Goal: Transaction & Acquisition: Purchase product/service

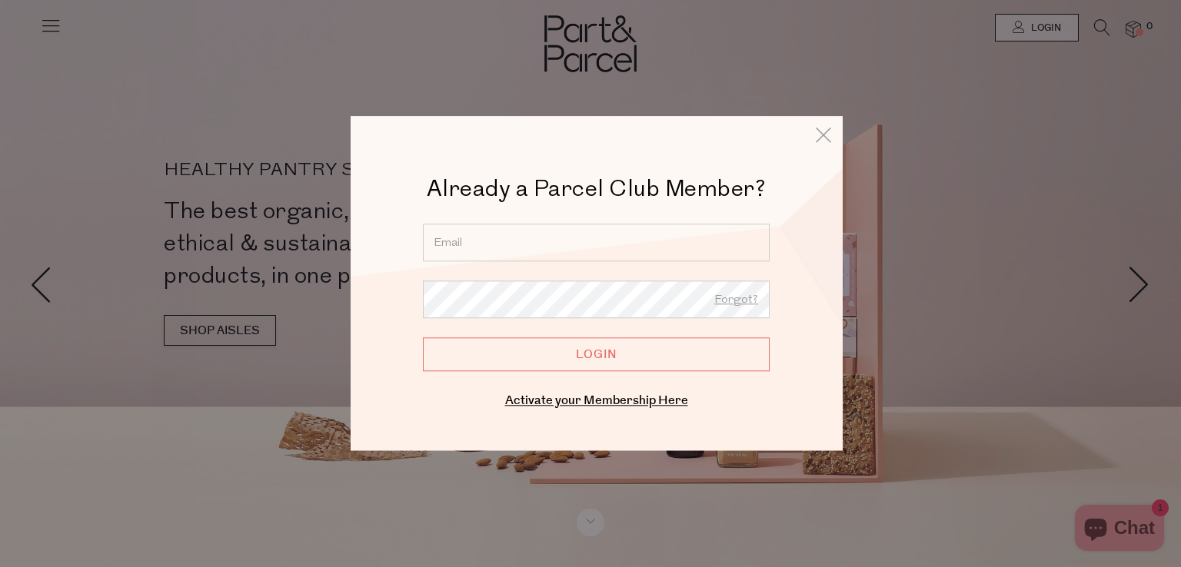
type input "ansara315@hotmail.com"
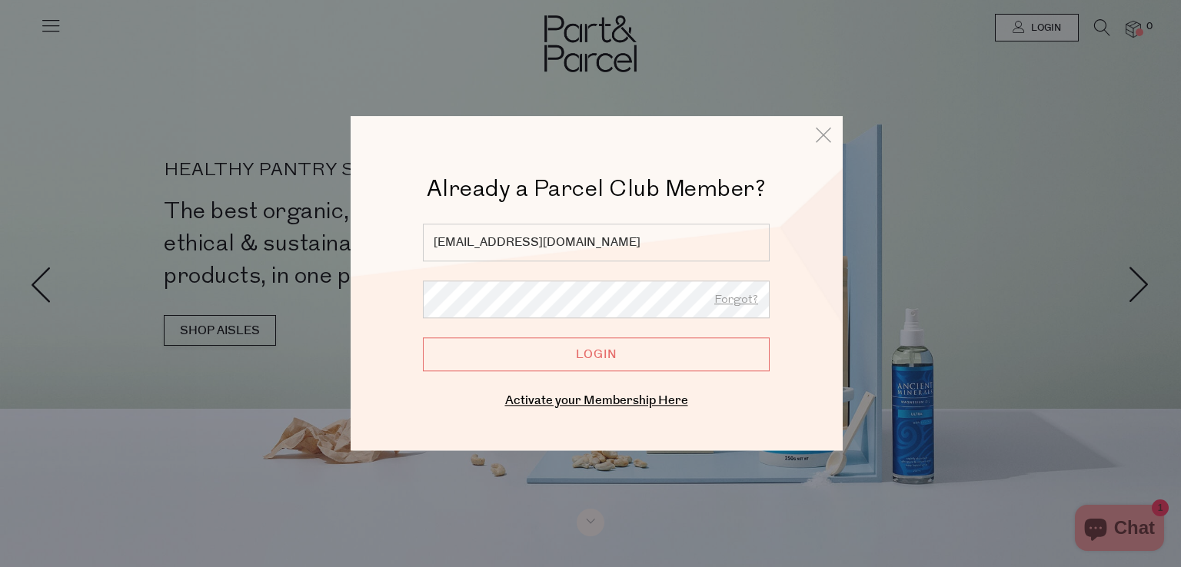
click at [567, 369] on input "Login" at bounding box center [596, 355] width 347 height 34
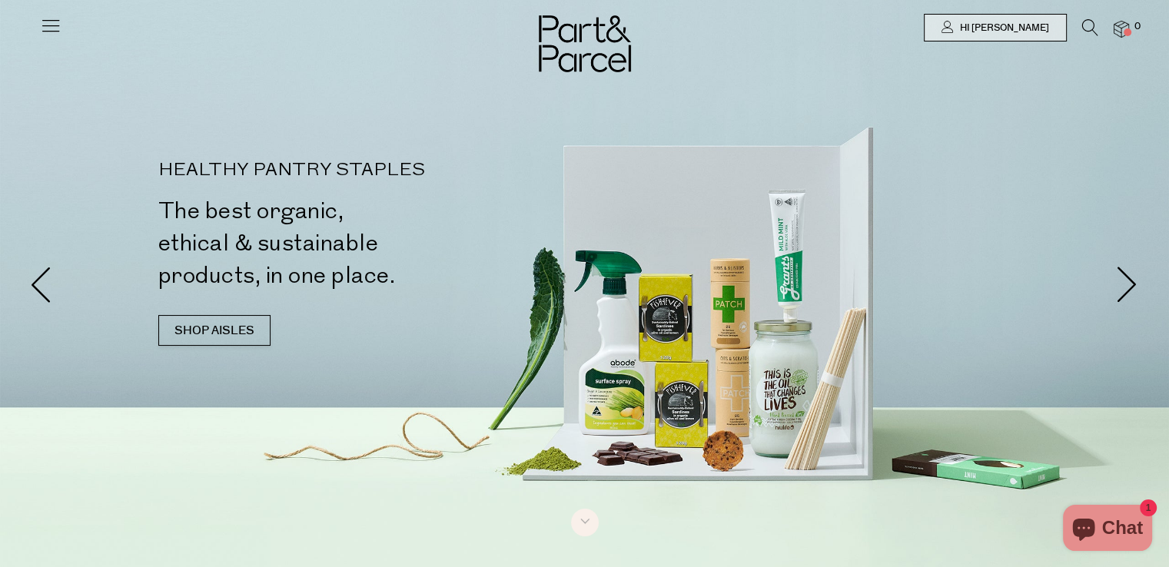
click at [1082, 19] on icon at bounding box center [1090, 27] width 16 height 17
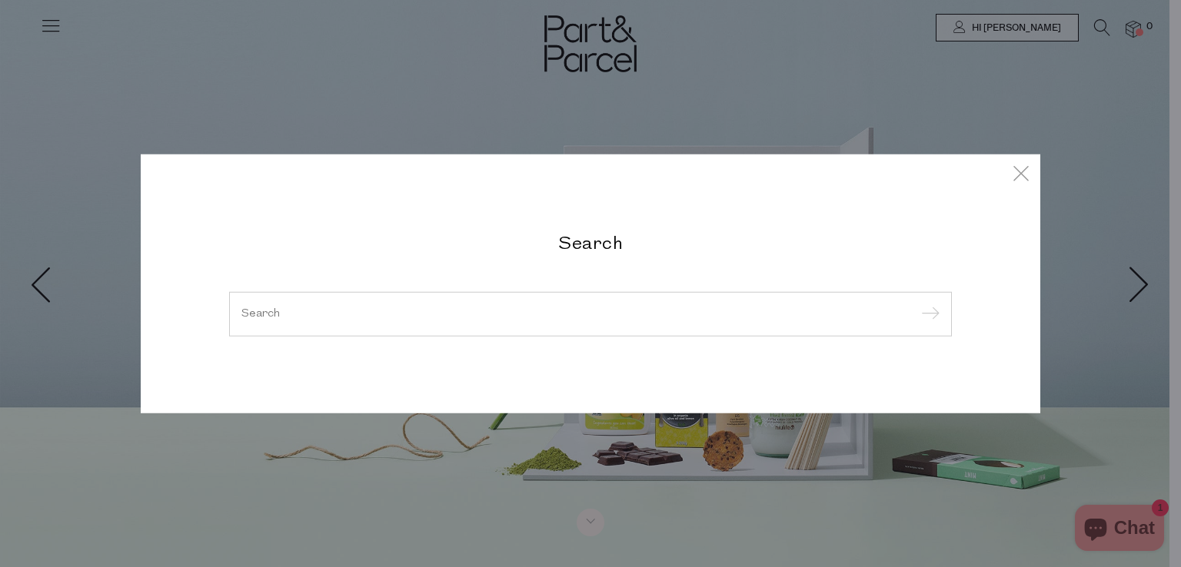
click at [517, 314] on input "search" at bounding box center [590, 314] width 698 height 12
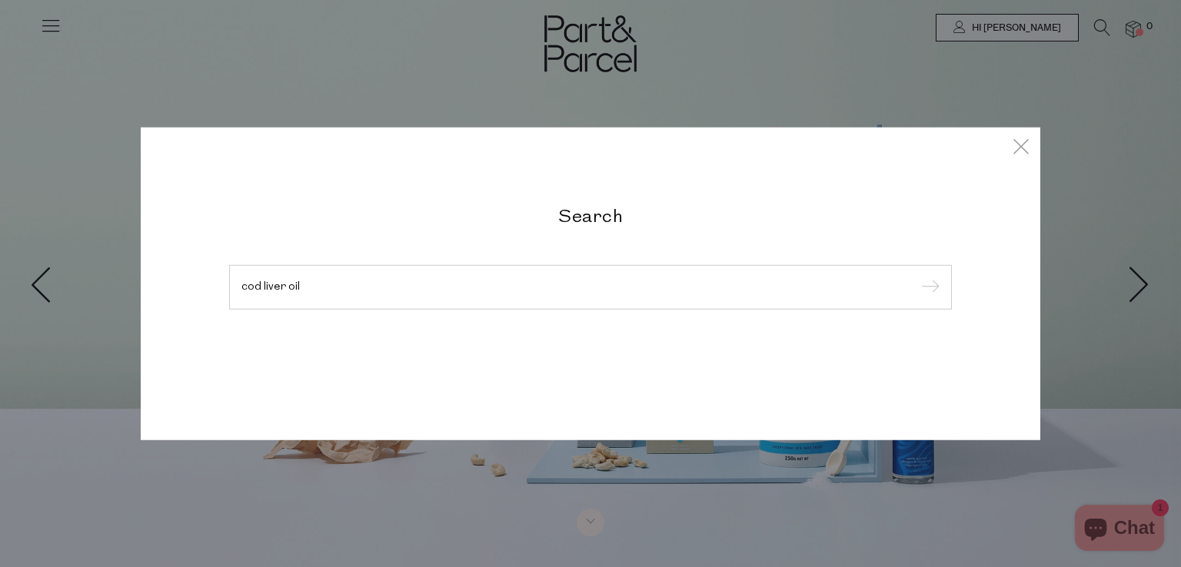
type input "cod liver oil"
click at [916, 277] on input "submit" at bounding box center [927, 288] width 23 height 23
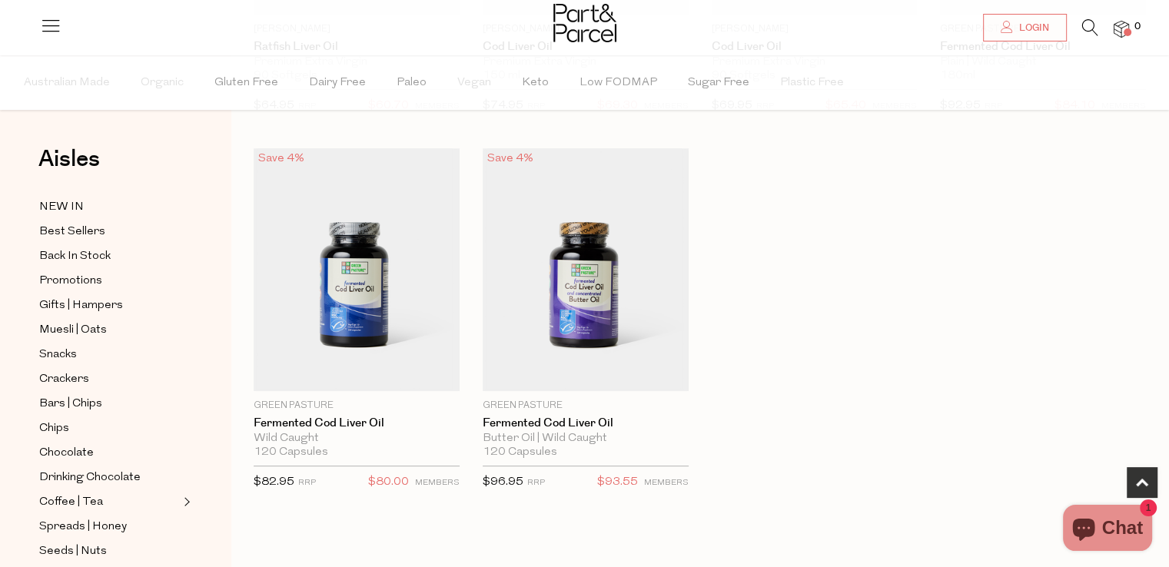
scroll to position [461, 0]
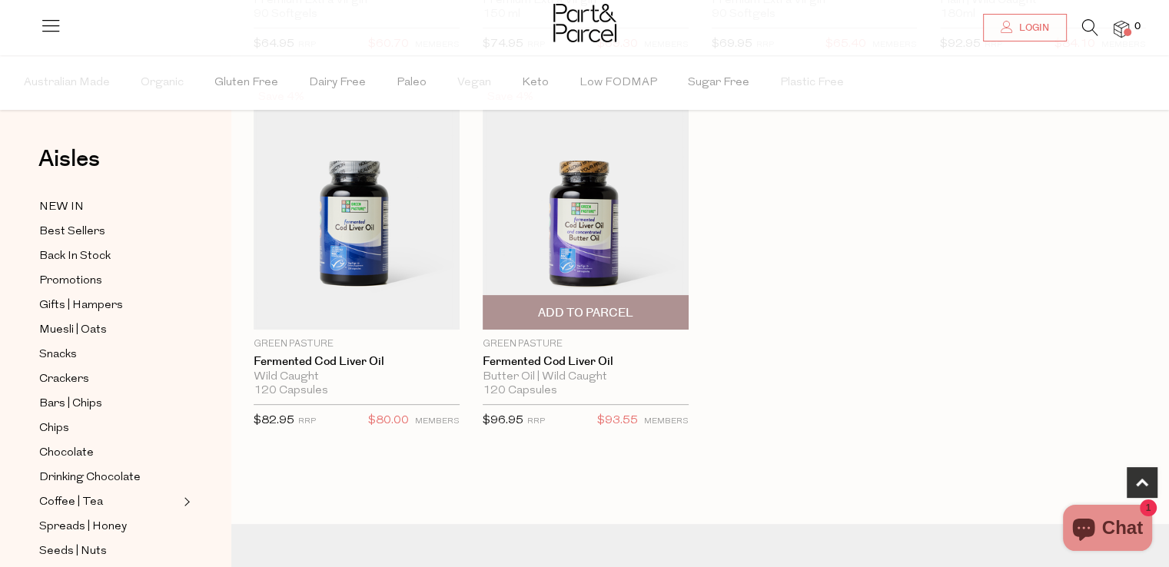
click at [580, 325] on span "Add To Parcel" at bounding box center [585, 312] width 197 height 33
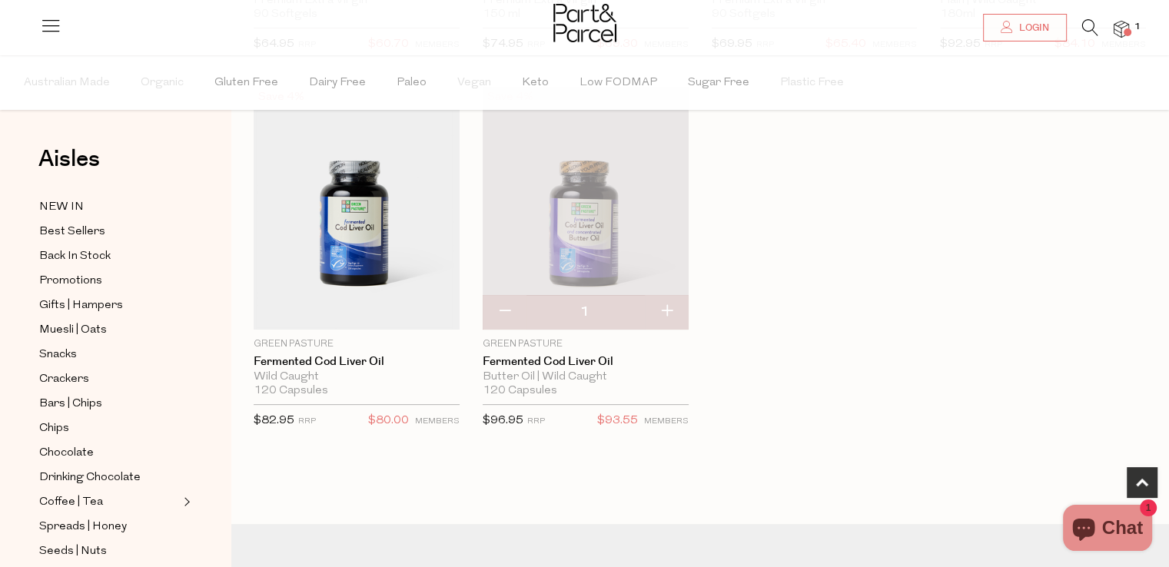
click at [1091, 28] on icon at bounding box center [1090, 27] width 16 height 17
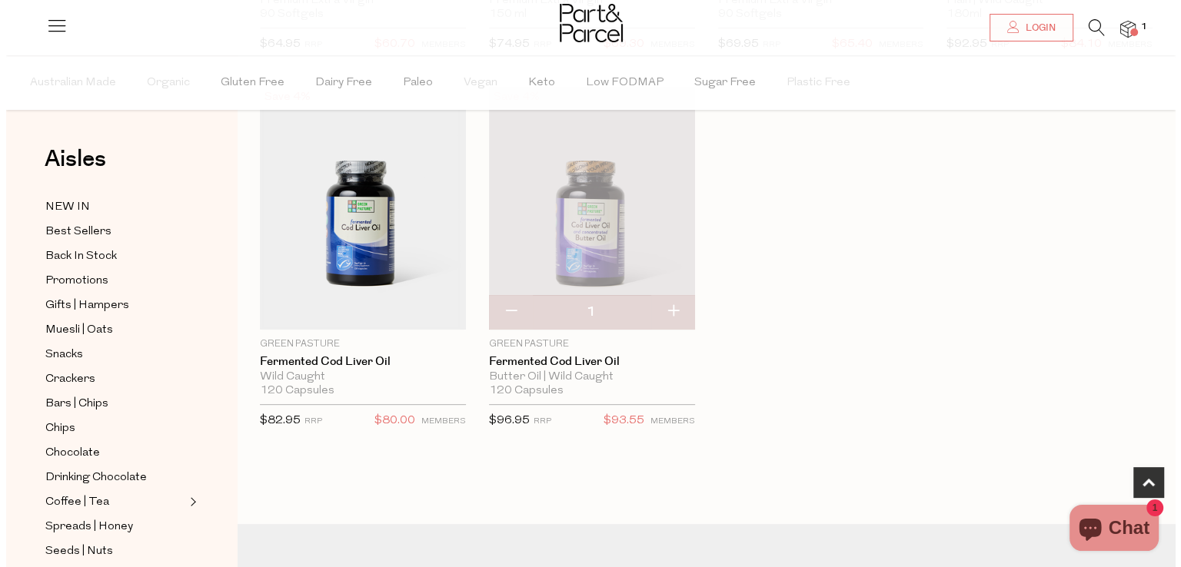
scroll to position [464, 0]
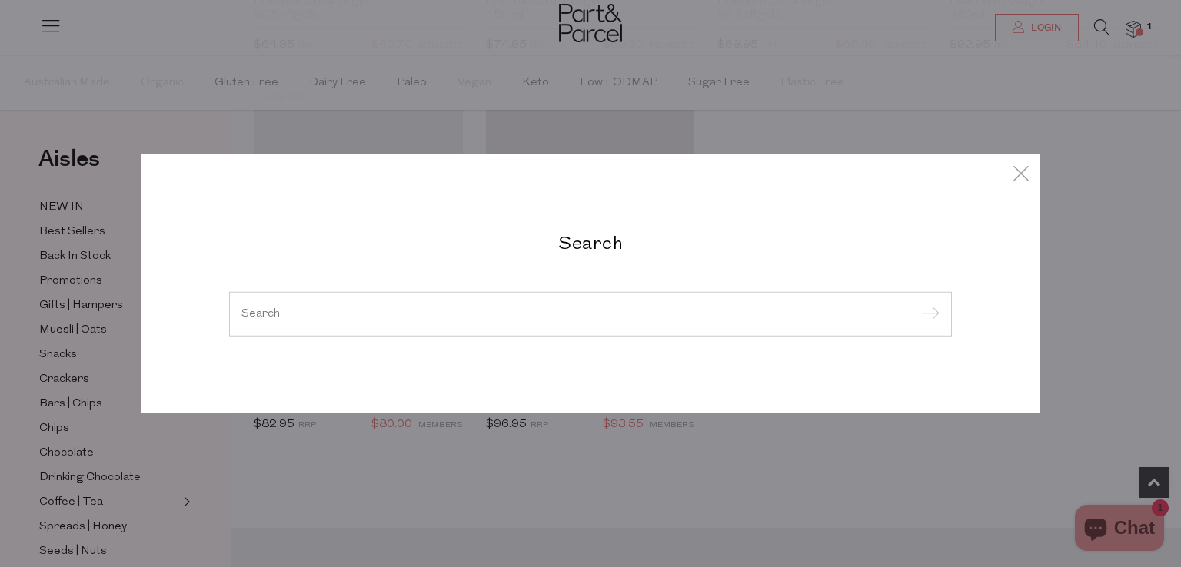
click at [500, 311] on input "search" at bounding box center [590, 314] width 698 height 12
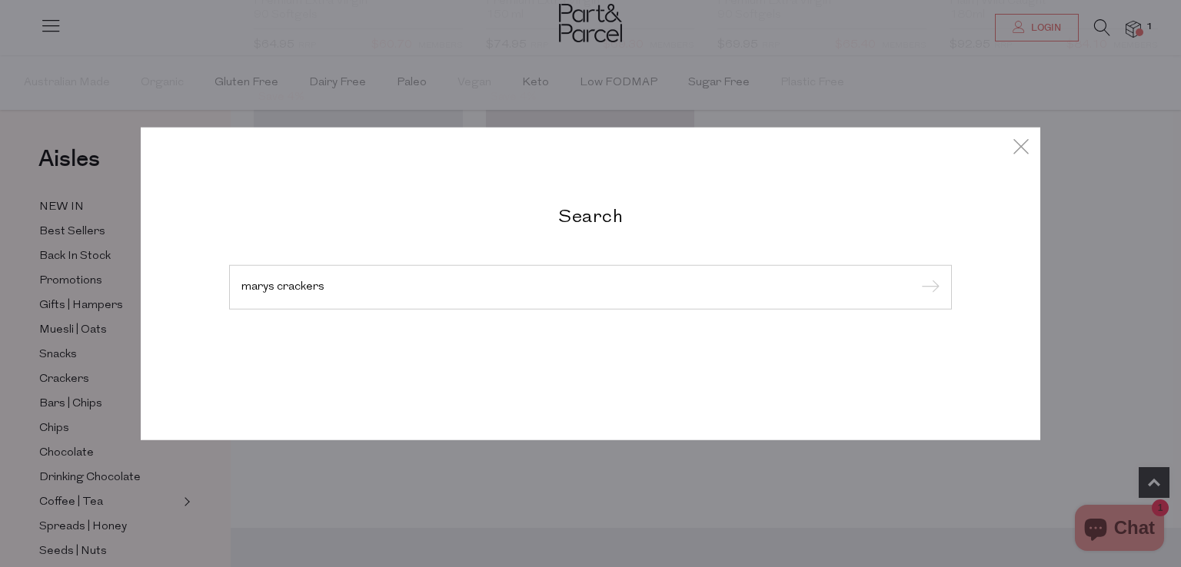
type input "marys crackers"
click at [916, 277] on input "submit" at bounding box center [927, 288] width 23 height 23
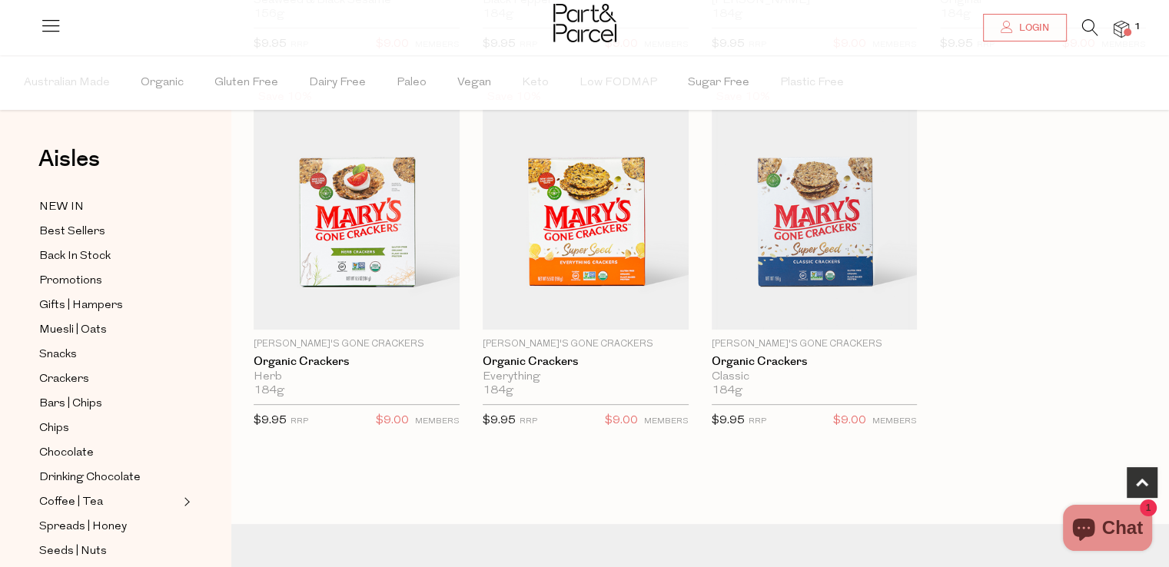
scroll to position [492, 0]
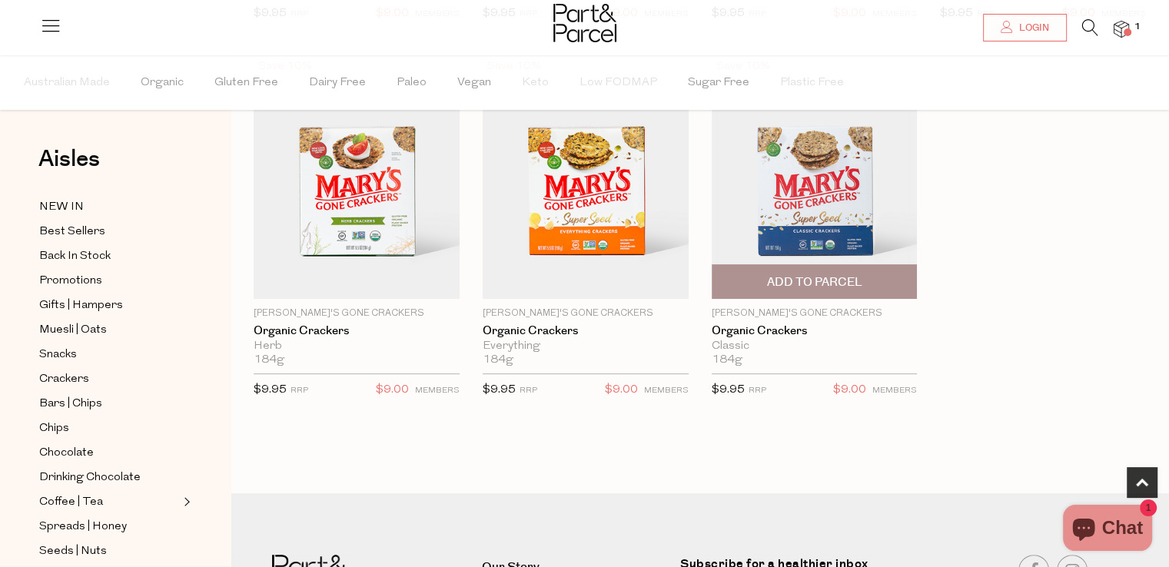
click at [799, 281] on span "Add To Parcel" at bounding box center [813, 282] width 95 height 16
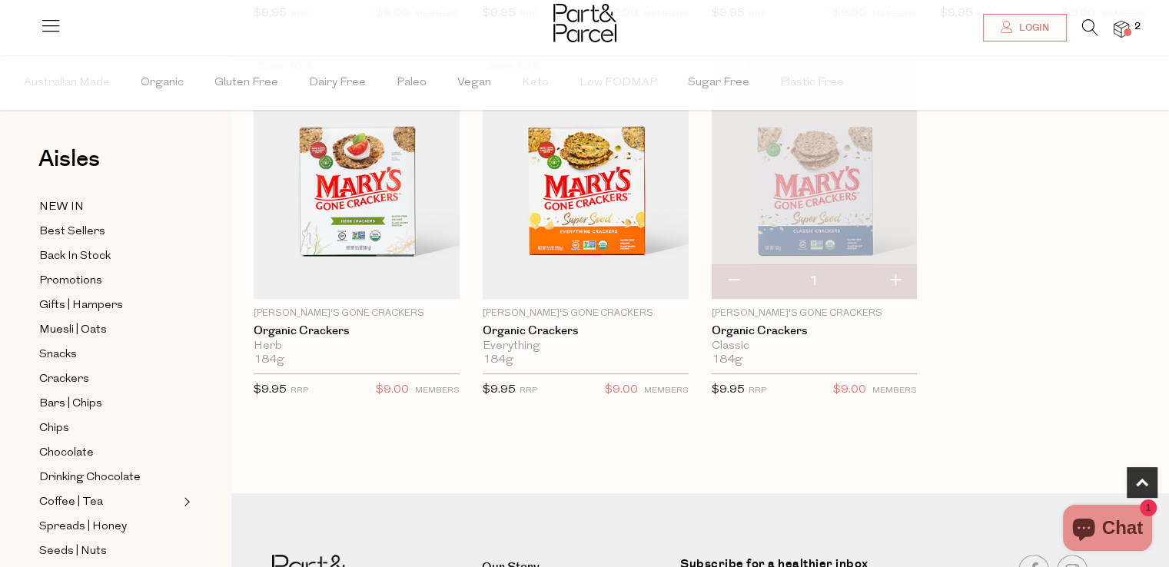
click at [899, 282] on button "button" at bounding box center [895, 281] width 44 height 34
type input "2"
click at [1025, 231] on div "Save 10% 1 Add To Parcel Mary's Gone Crackers Organic Crackers Seaweed & Black …" at bounding box center [688, 56] width 915 height 753
click at [1093, 28] on icon at bounding box center [1090, 27] width 16 height 17
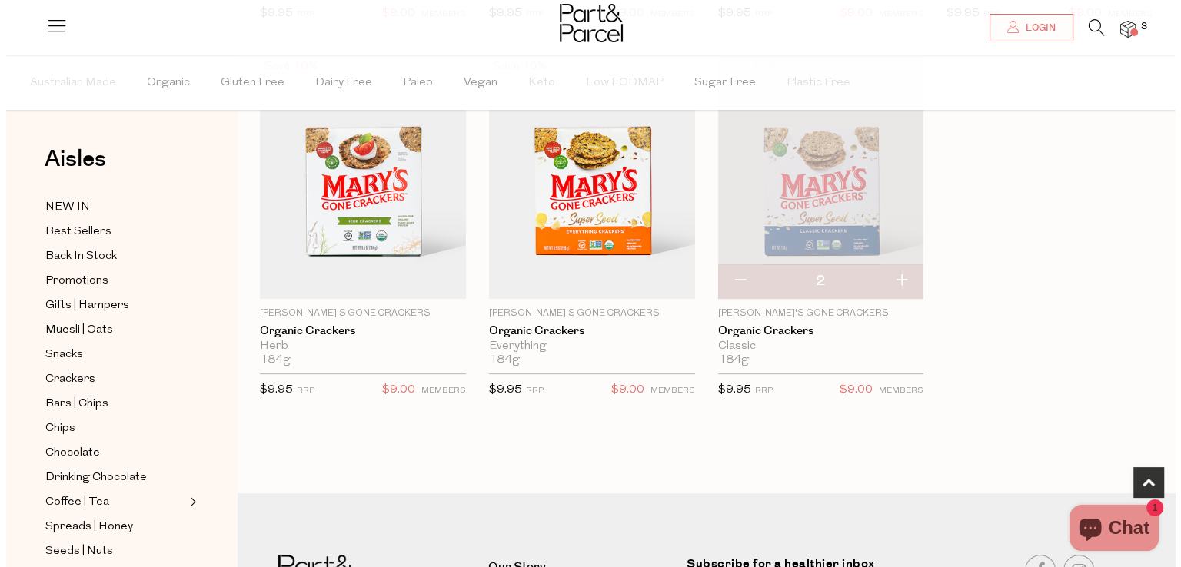
scroll to position [495, 0]
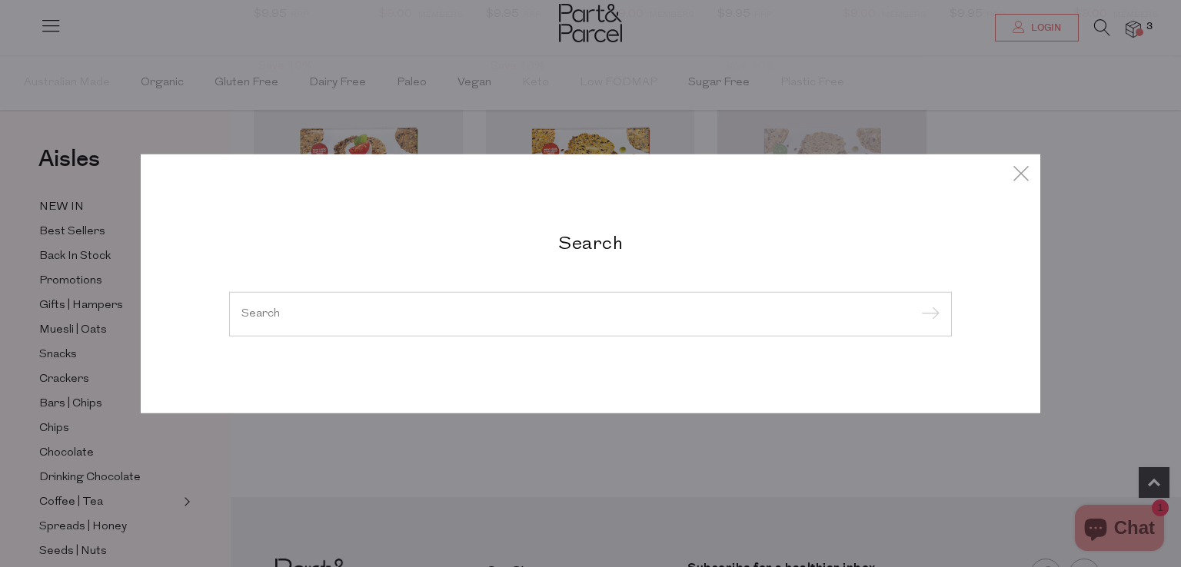
click at [538, 312] on input "search" at bounding box center [590, 314] width 698 height 12
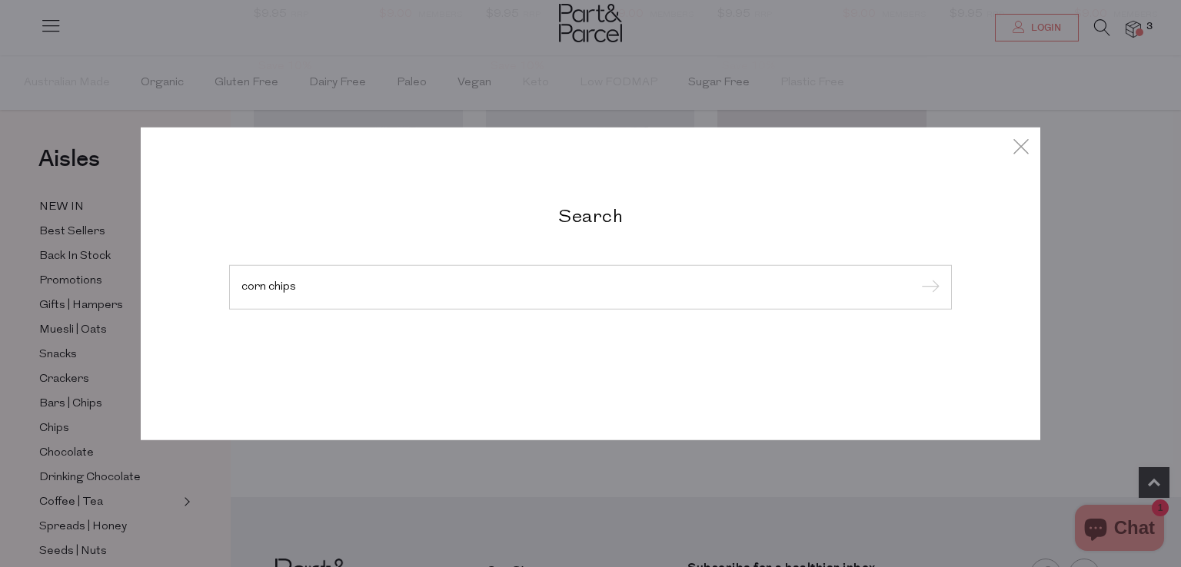
type input "corn chips"
click at [916, 277] on input "submit" at bounding box center [927, 288] width 23 height 23
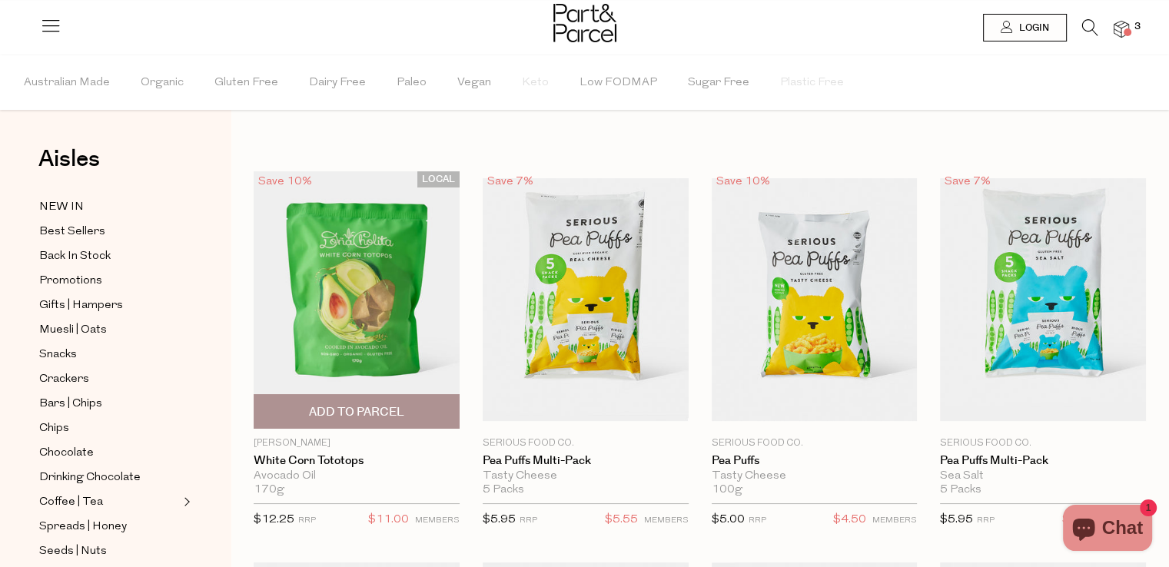
click at [330, 410] on span "Add To Parcel" at bounding box center [356, 412] width 95 height 16
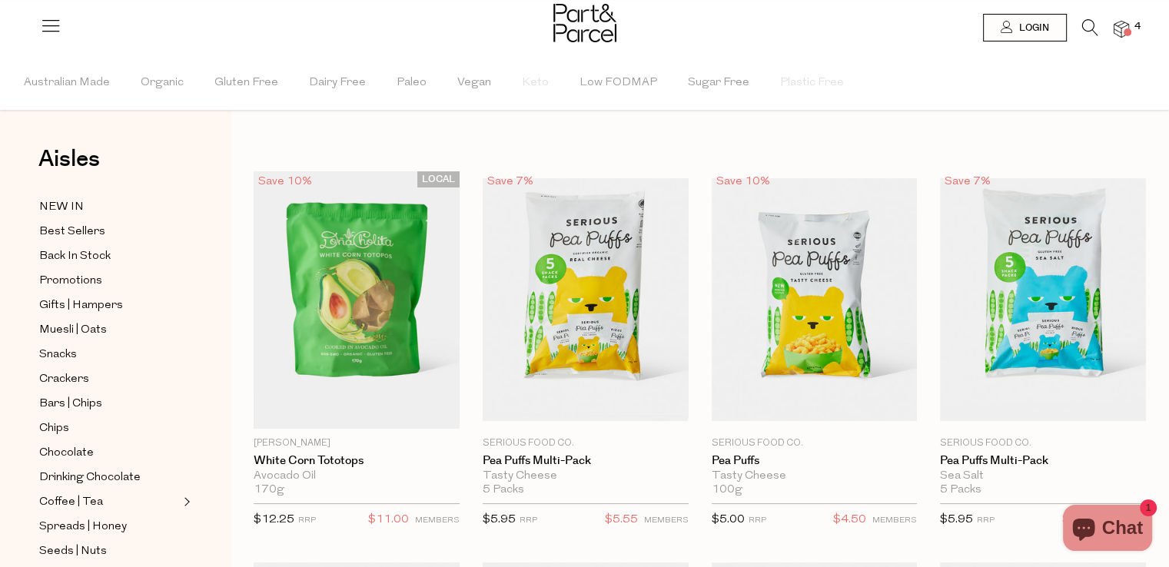
click at [1087, 26] on icon at bounding box center [1090, 27] width 16 height 17
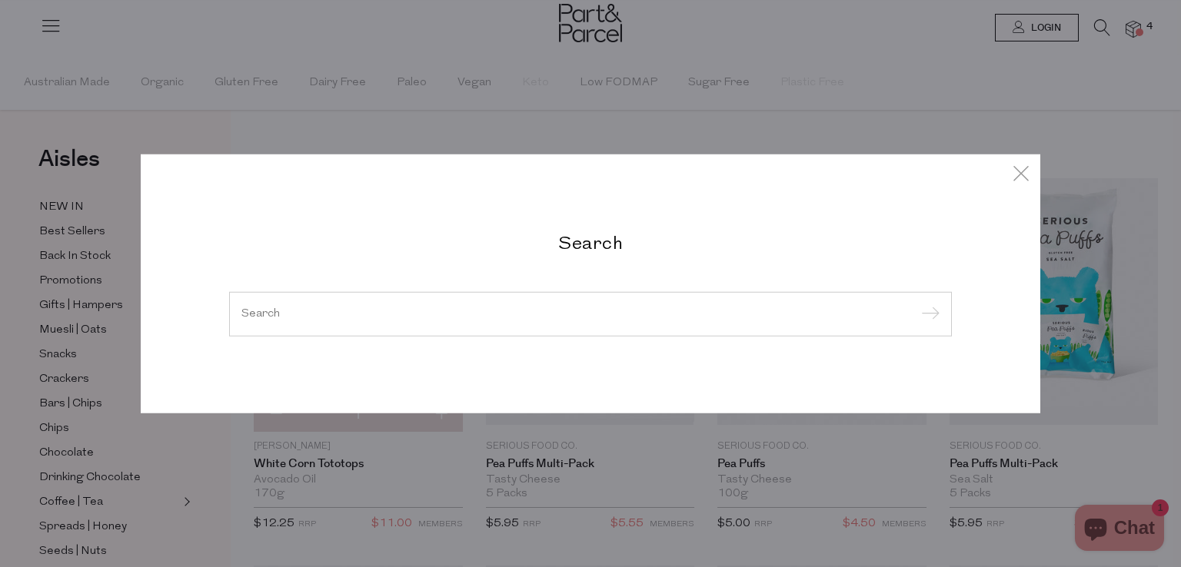
click at [498, 308] on input "search" at bounding box center [590, 314] width 698 height 12
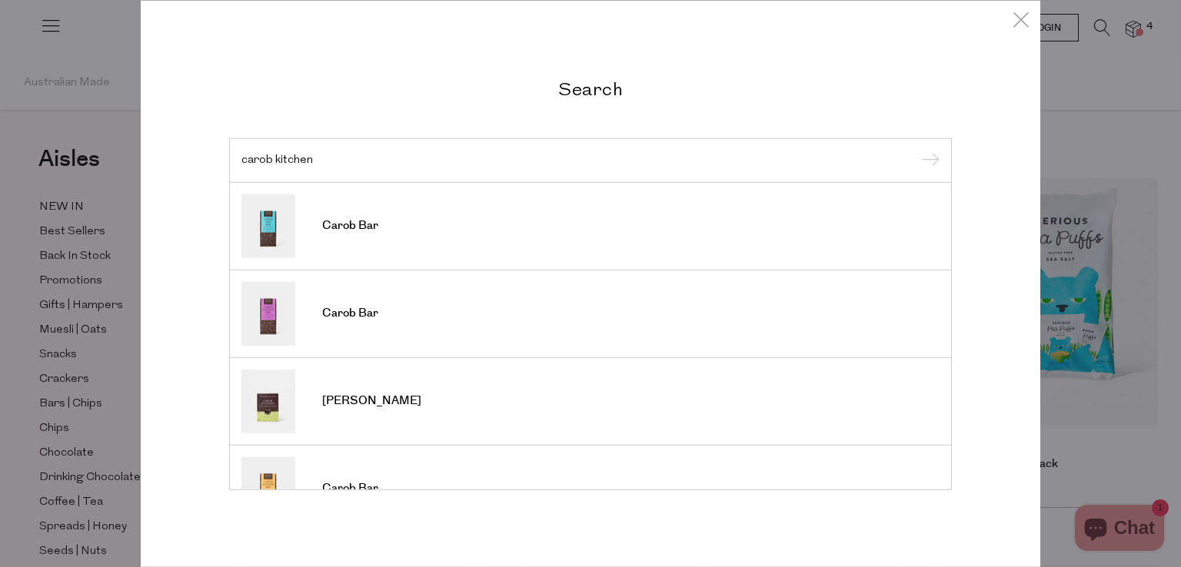
type input "carob kitchen"
click at [916, 150] on input "submit" at bounding box center [927, 161] width 23 height 23
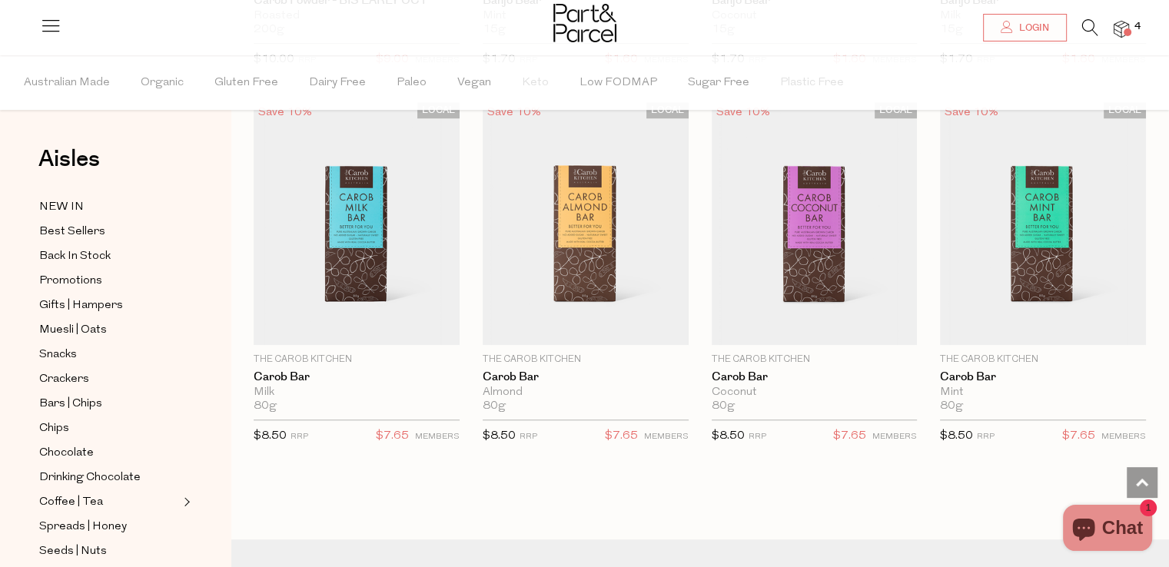
scroll to position [1260, 0]
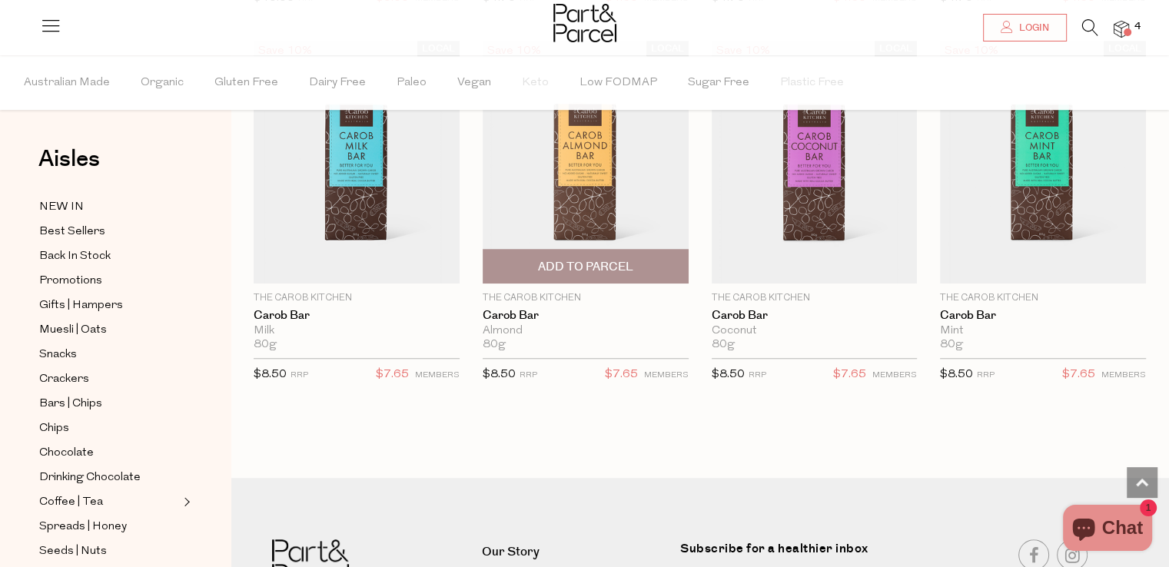
click at [562, 266] on span "Add To Parcel" at bounding box center [585, 267] width 95 height 16
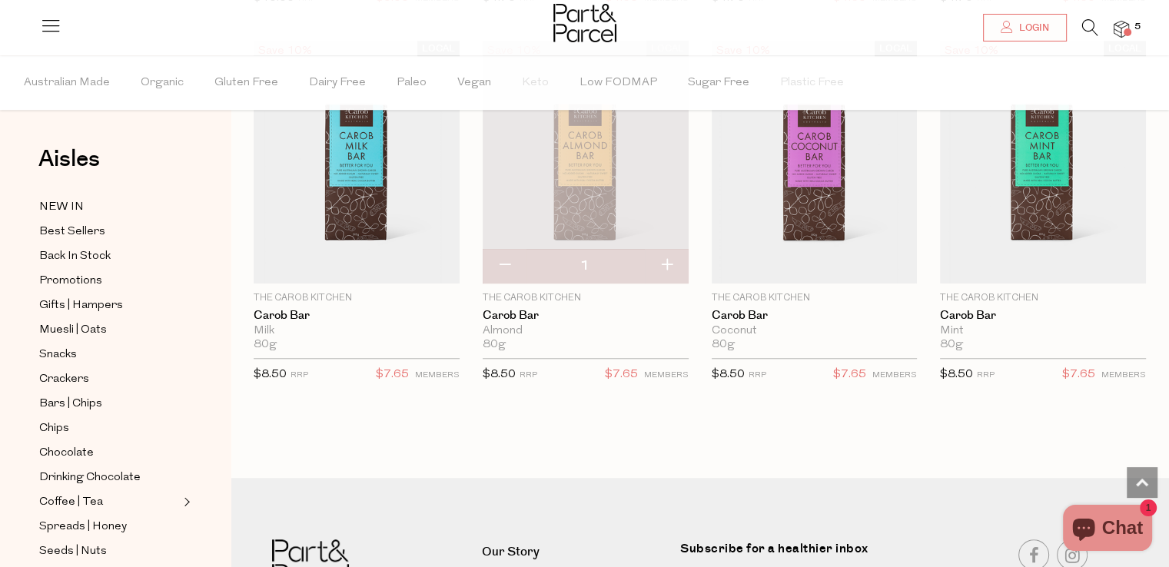
click at [672, 265] on button "button" at bounding box center [667, 266] width 44 height 34
type input "2"
click at [1081, 450] on div at bounding box center [700, 456] width 892 height 38
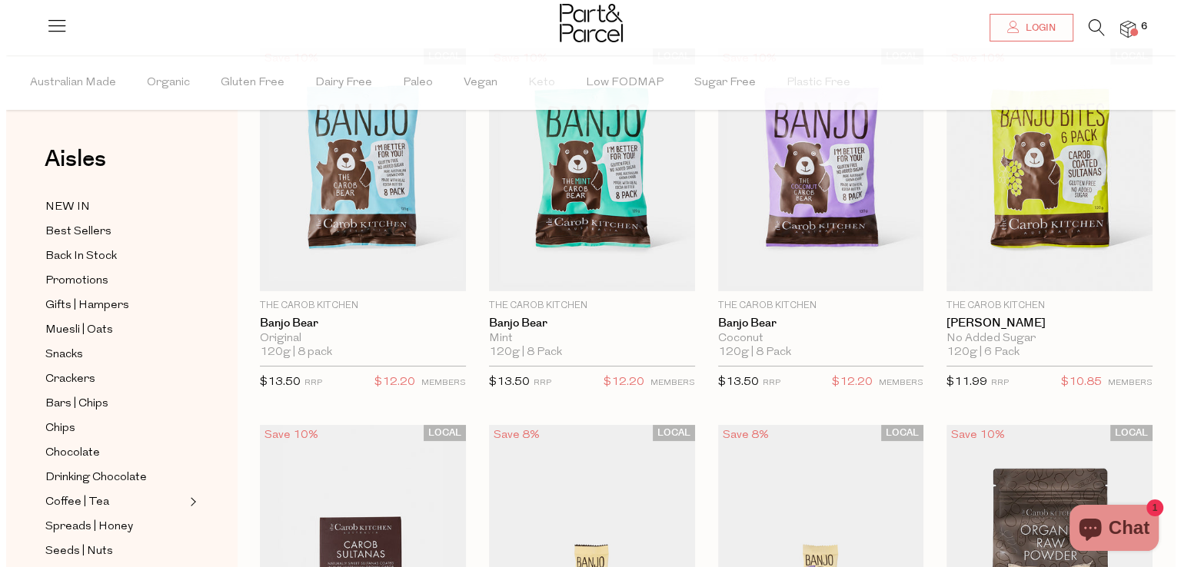
scroll to position [0, 0]
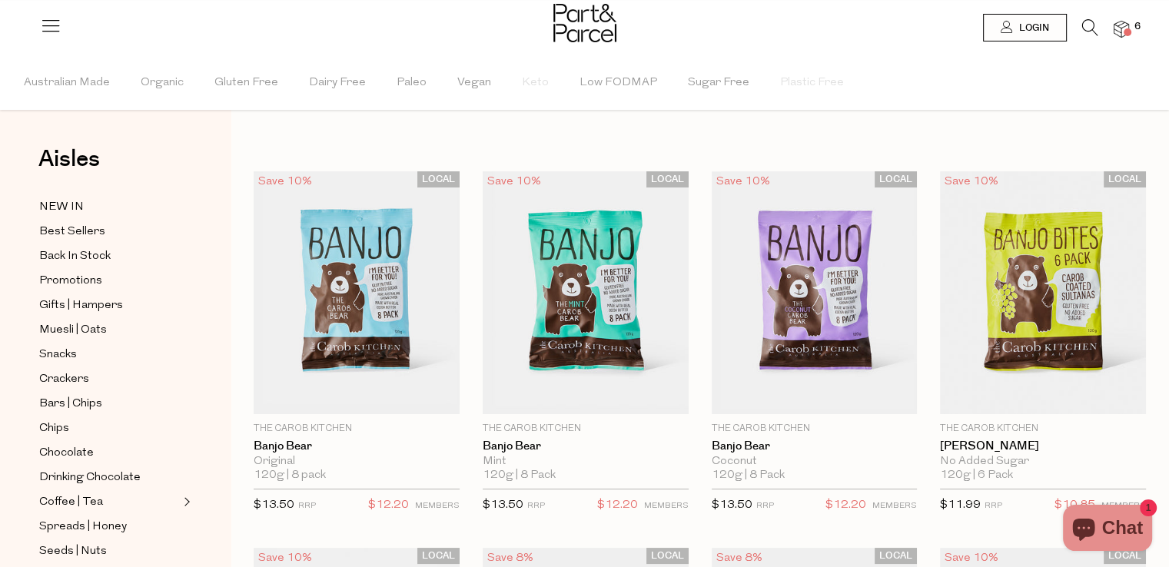
click at [1082, 22] on icon at bounding box center [1090, 27] width 16 height 17
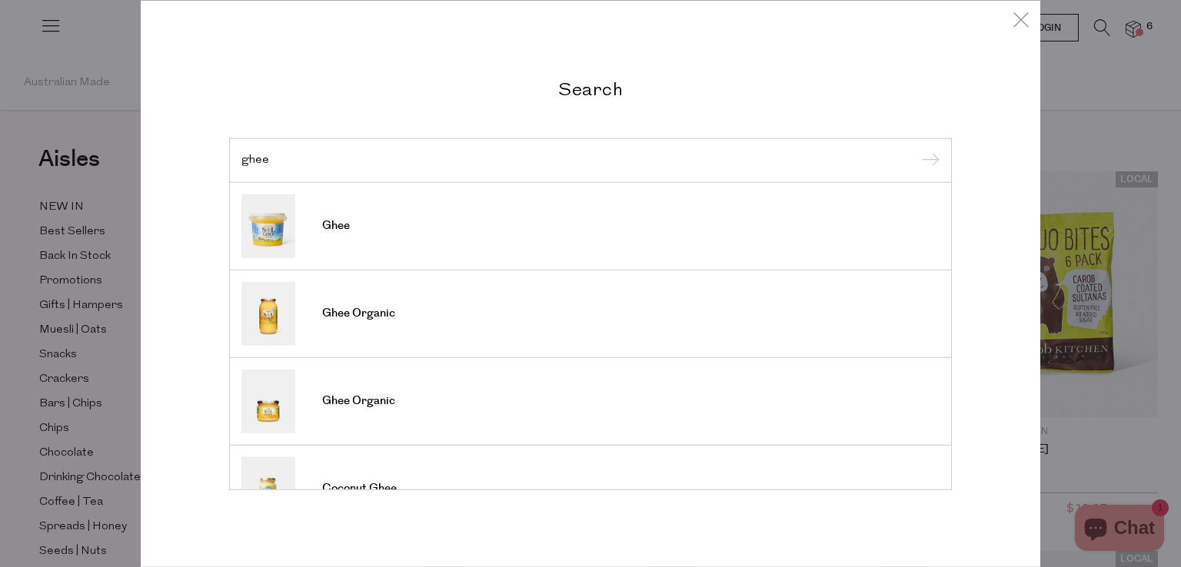
type input "ghee"
click at [916, 150] on input "submit" at bounding box center [927, 161] width 23 height 23
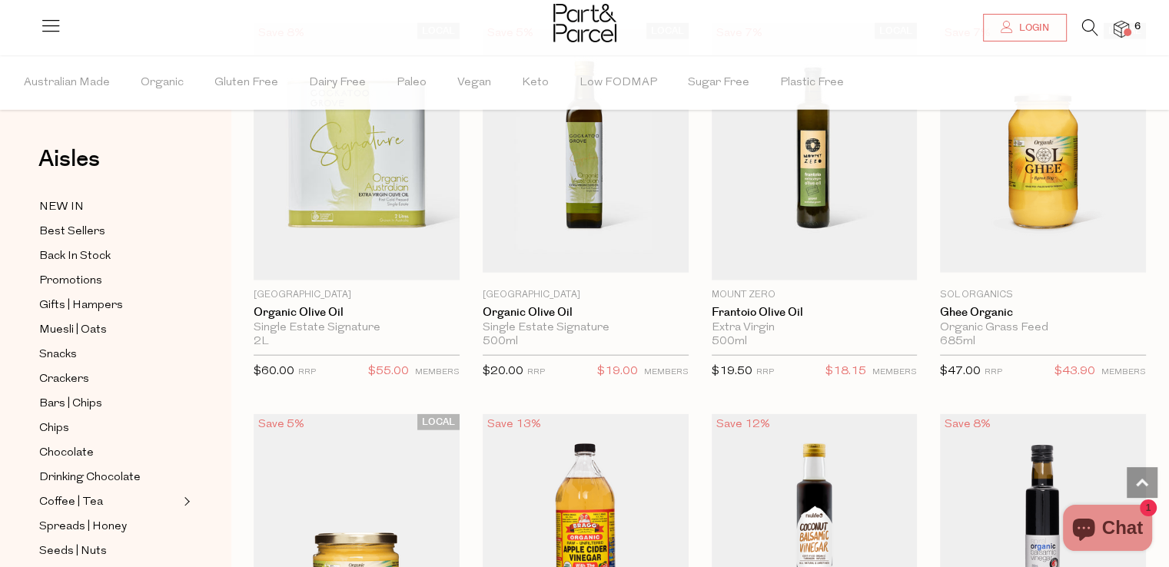
scroll to position [3658, 0]
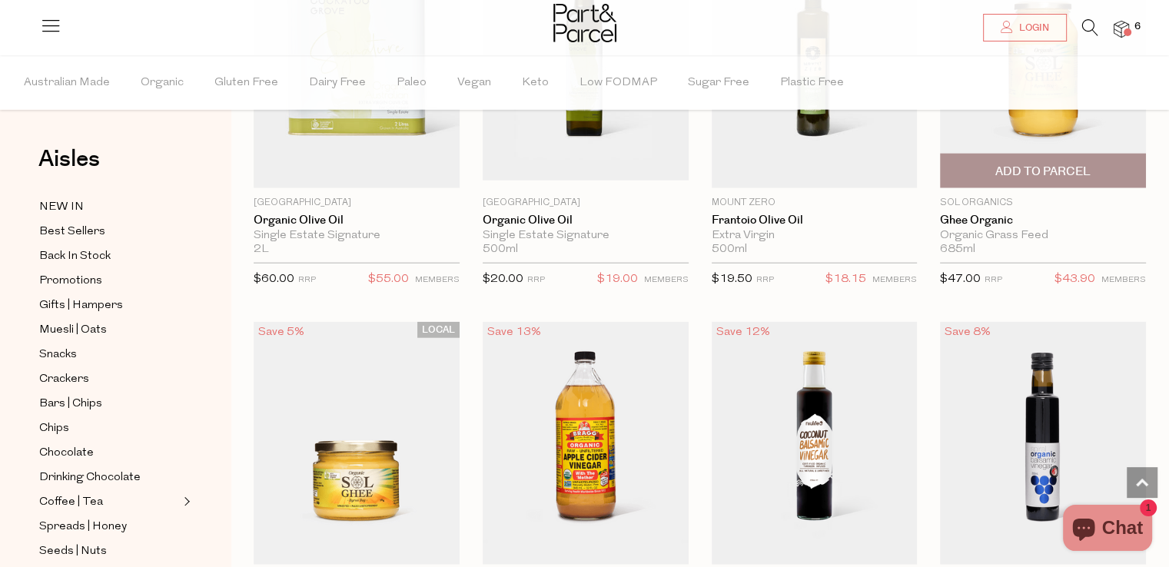
click at [1079, 164] on span "Add To Parcel" at bounding box center [1042, 172] width 95 height 16
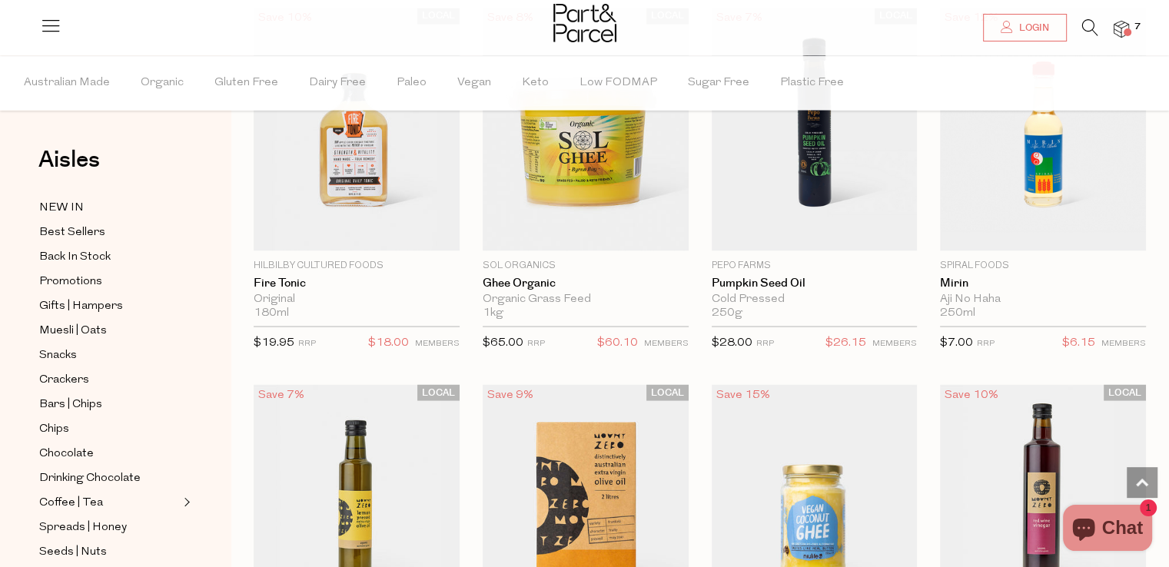
scroll to position [2736, 0]
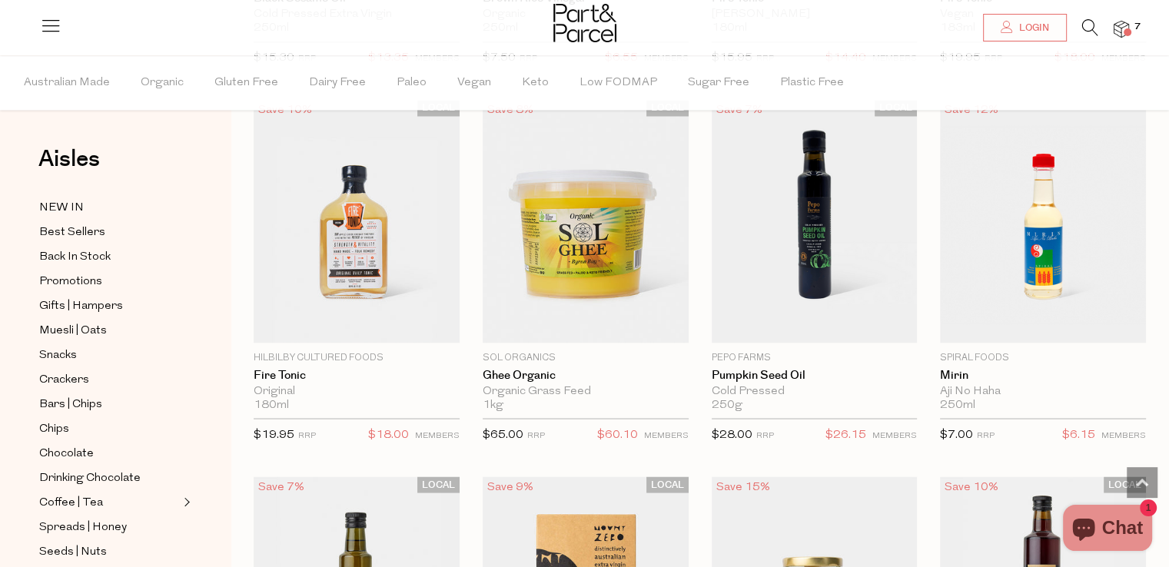
click at [1125, 25] on img at bounding box center [1121, 30] width 15 height 18
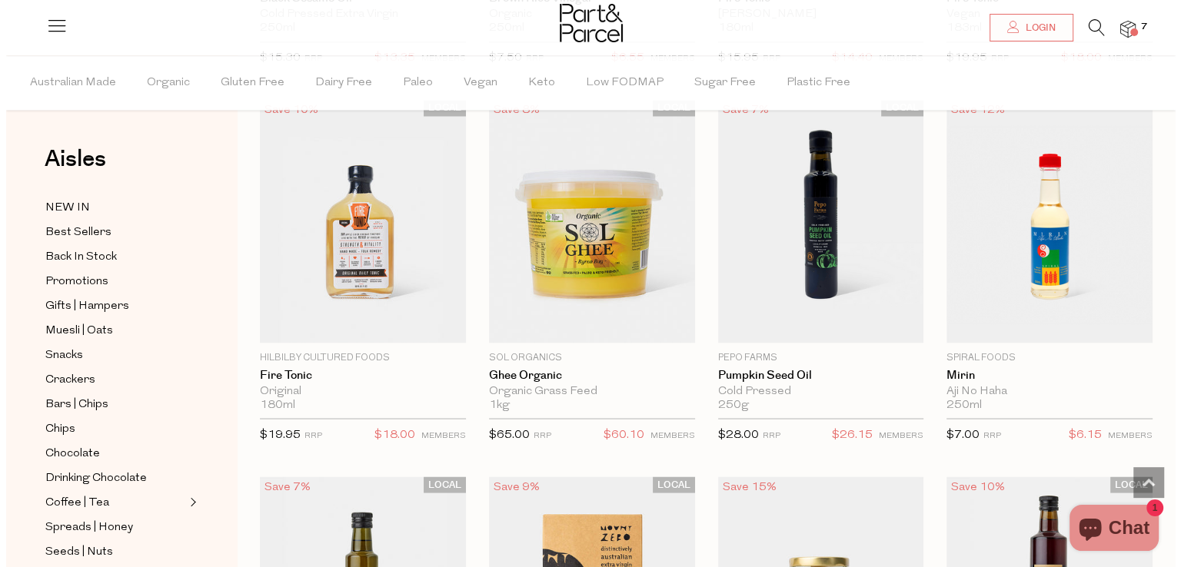
scroll to position [2761, 0]
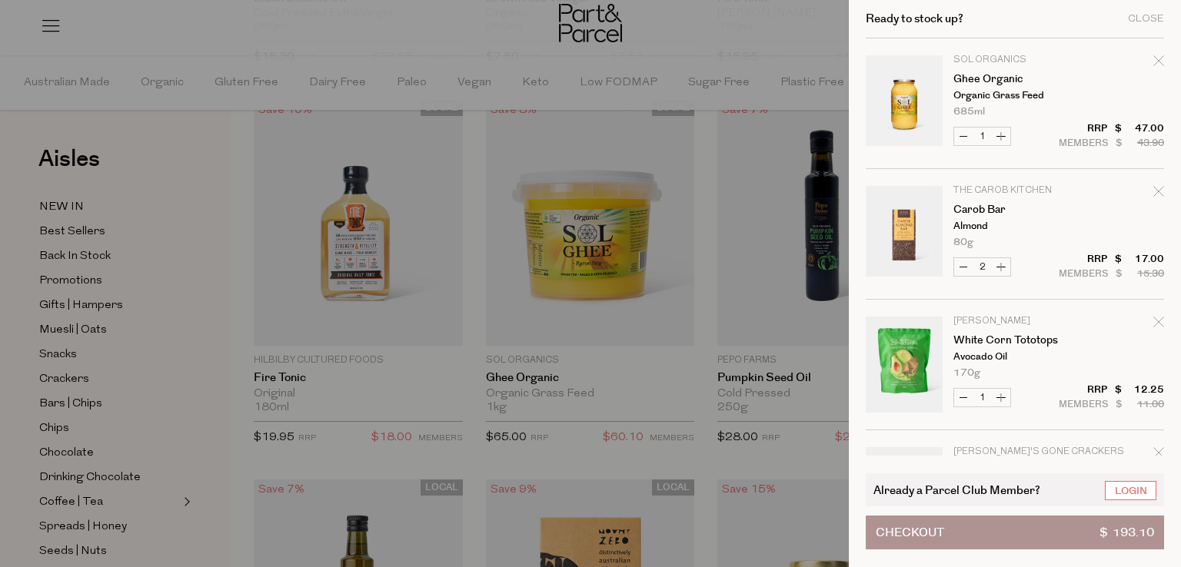
click at [1160, 75] on td "Sol Organics Ghee Organic Organic Grass Feed 685ml Only 6 Available" at bounding box center [1058, 85] width 211 height 61
click at [1121, 95] on td "Sol Organics Ghee Organic Organic Grass Feed 685ml Only 6 Available" at bounding box center [1058, 85] width 211 height 61
click at [926, 526] on span "Checkout" at bounding box center [909, 532] width 68 height 32
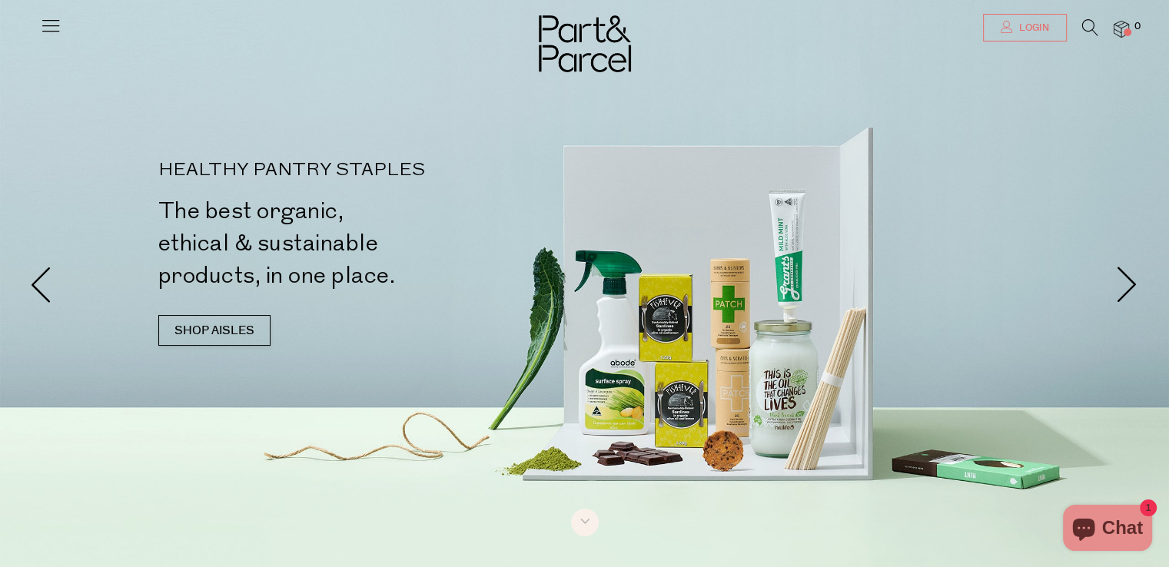
click at [1033, 25] on span "Login" at bounding box center [1032, 28] width 34 height 13
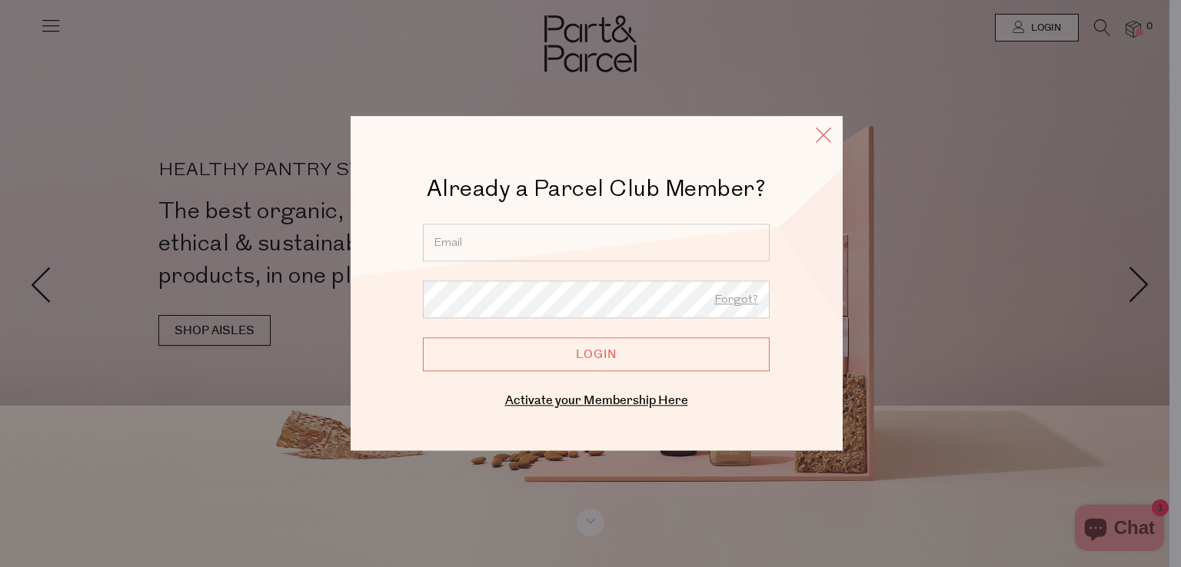
click at [824, 142] on icon at bounding box center [823, 135] width 23 height 22
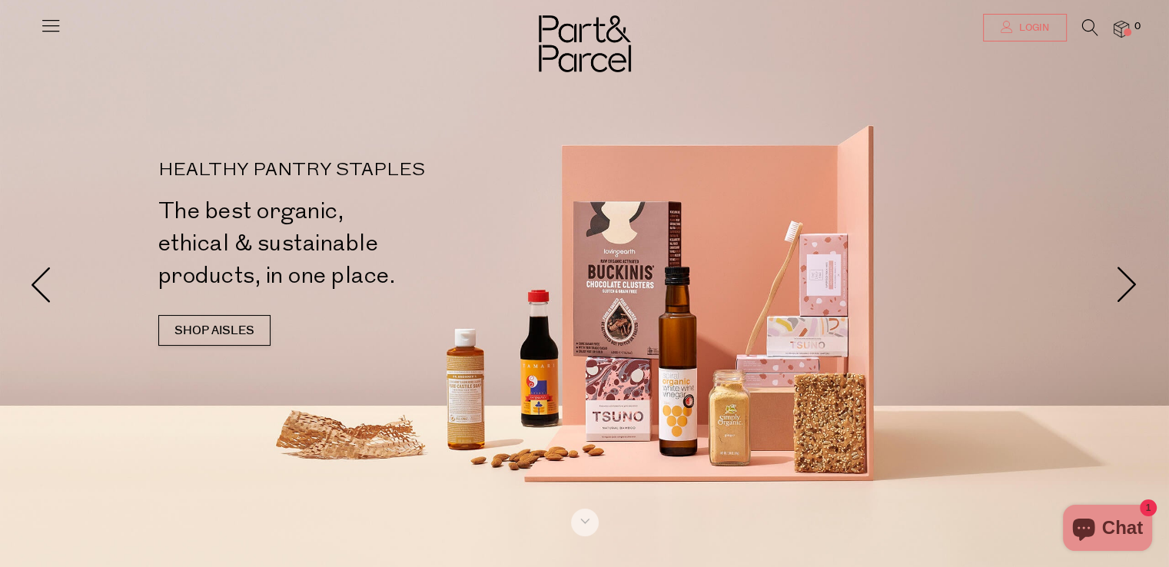
click at [1015, 22] on span "Login" at bounding box center [1032, 28] width 34 height 13
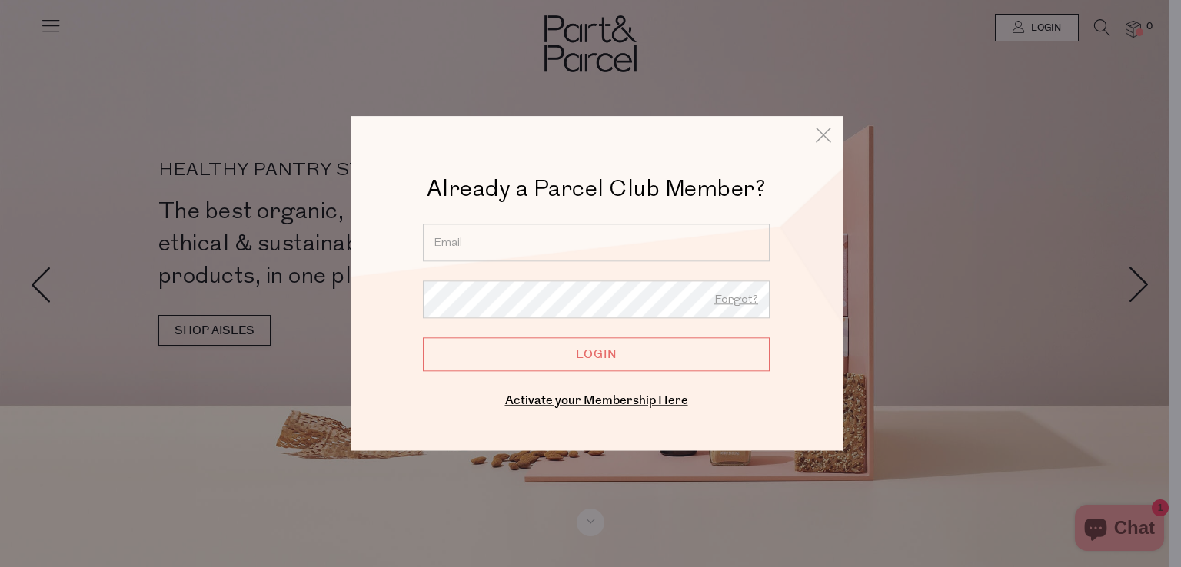
click at [847, 95] on div at bounding box center [590, 283] width 1181 height 567
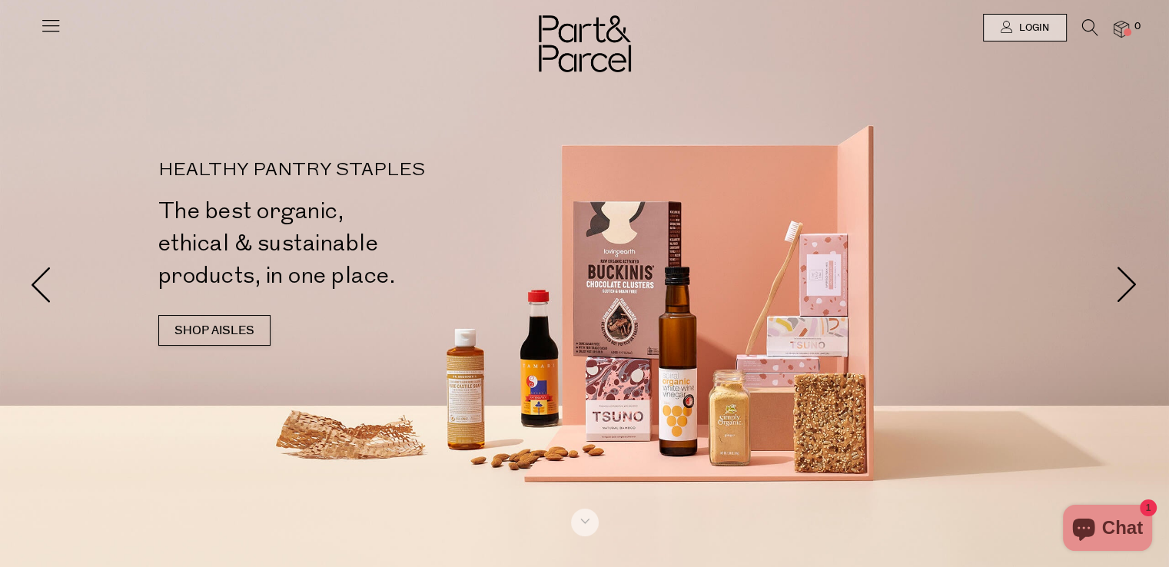
click at [1091, 32] on icon at bounding box center [1090, 27] width 16 height 17
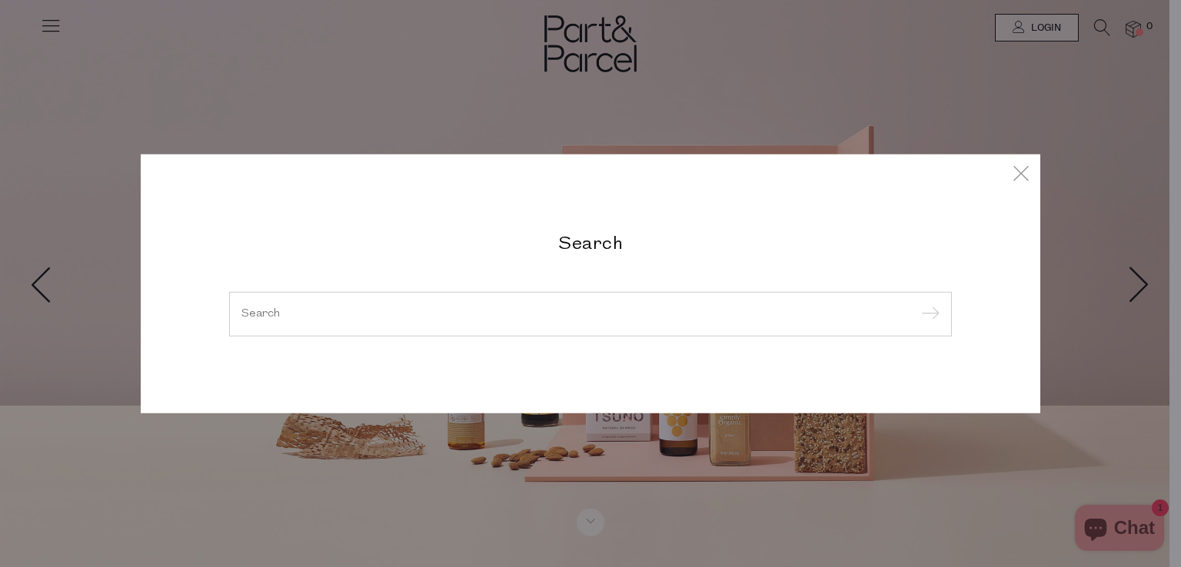
click at [544, 317] on input "search" at bounding box center [590, 314] width 698 height 12
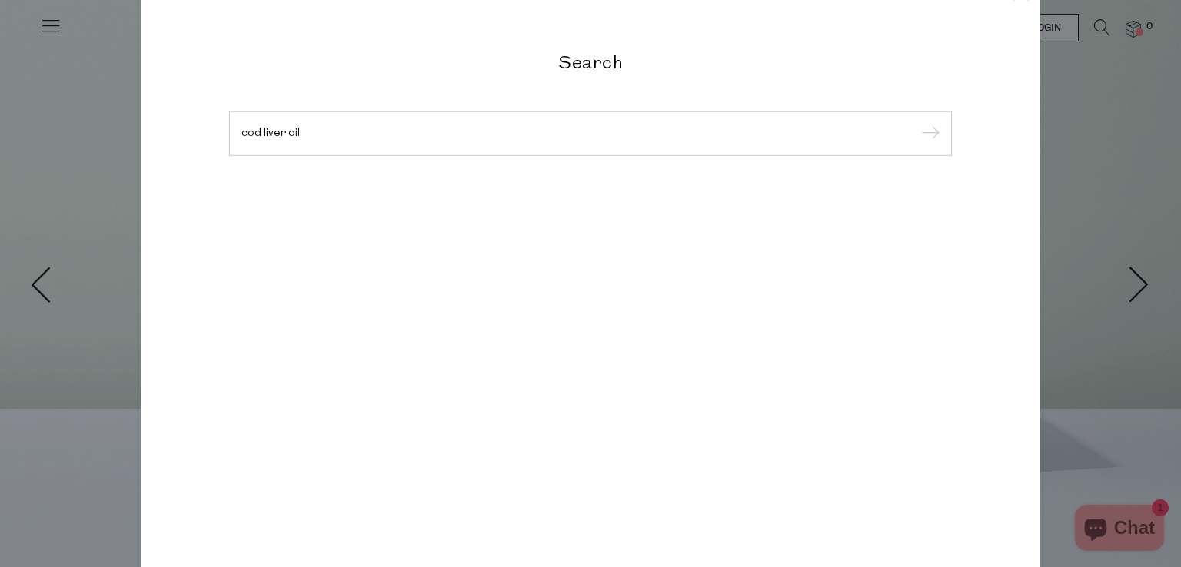
type input "cod liver oil"
click at [916, 123] on input "submit" at bounding box center [927, 134] width 23 height 23
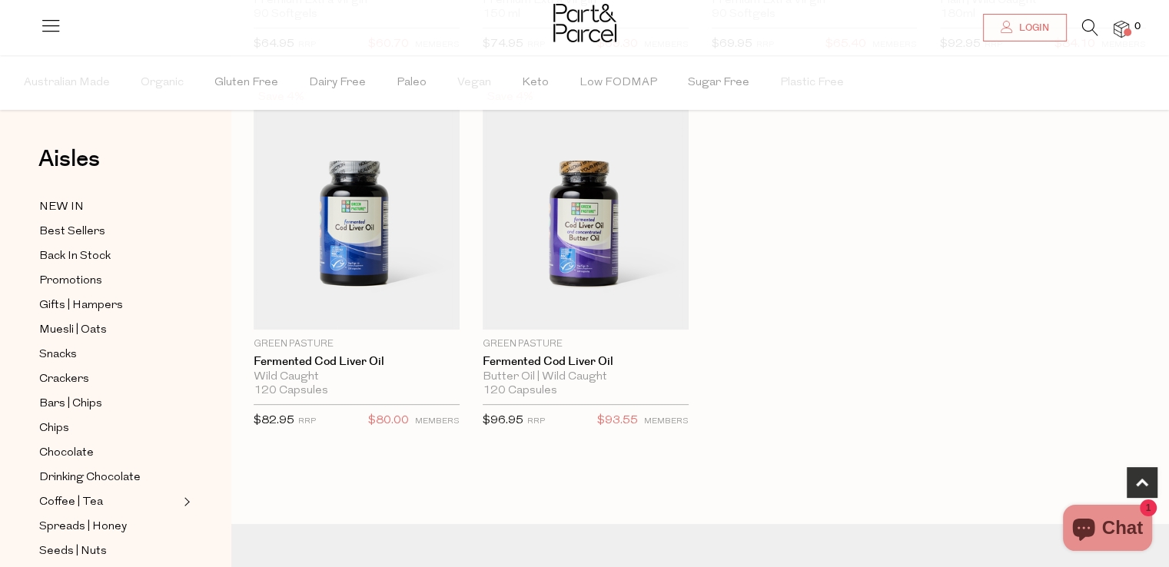
scroll to position [523, 0]
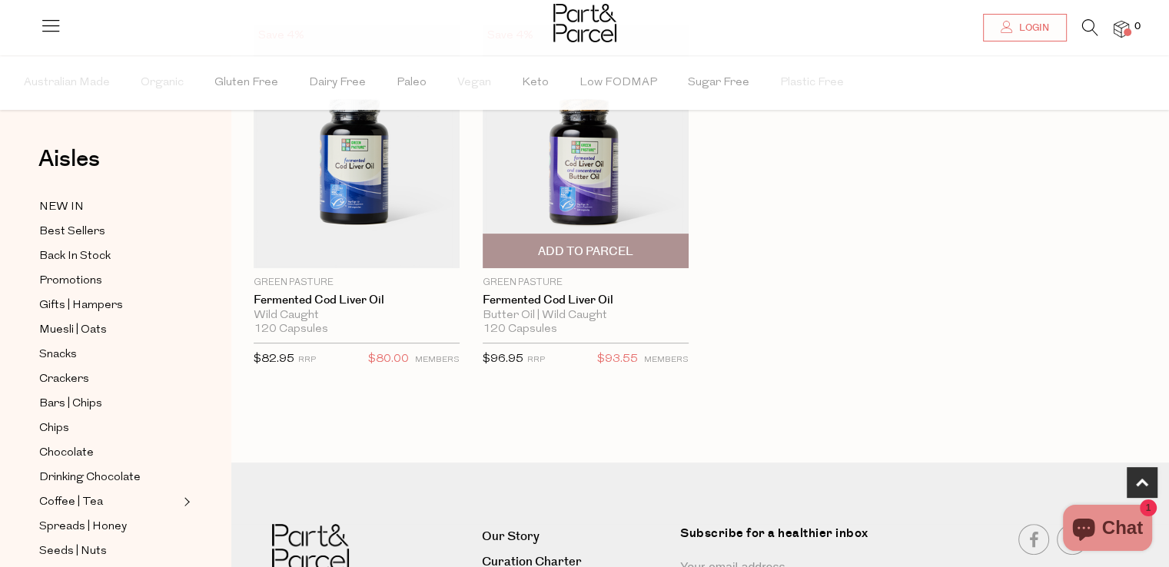
click at [636, 174] on img at bounding box center [586, 146] width 206 height 243
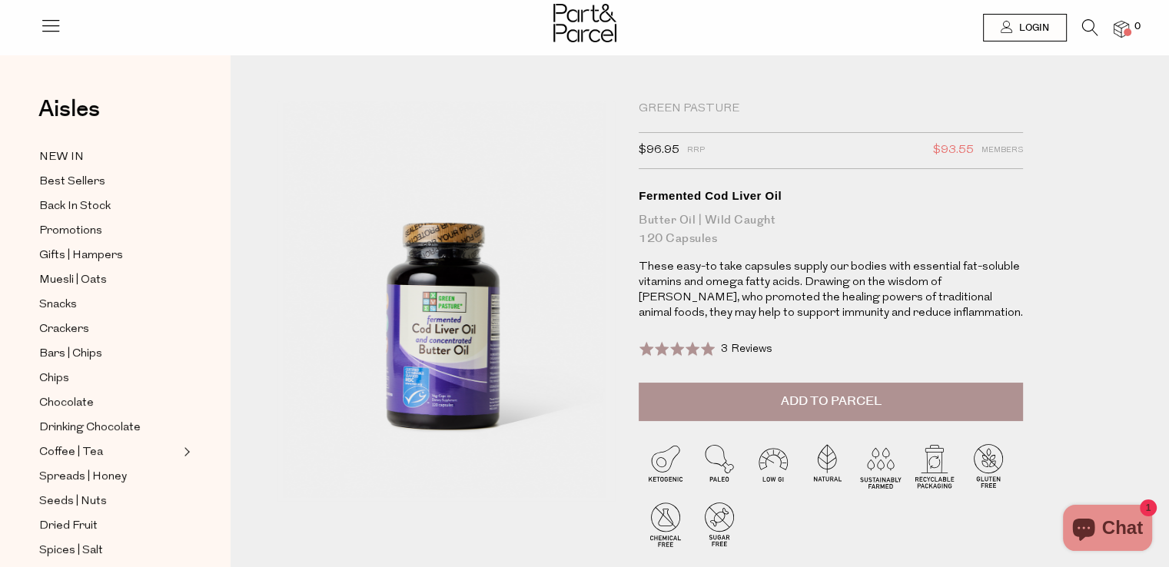
click at [1138, 295] on div "Vitamins | Supplements Green Pasture $96.95 RRP $93.55 Members Available: In St…" at bounding box center [700, 346] width 938 height 536
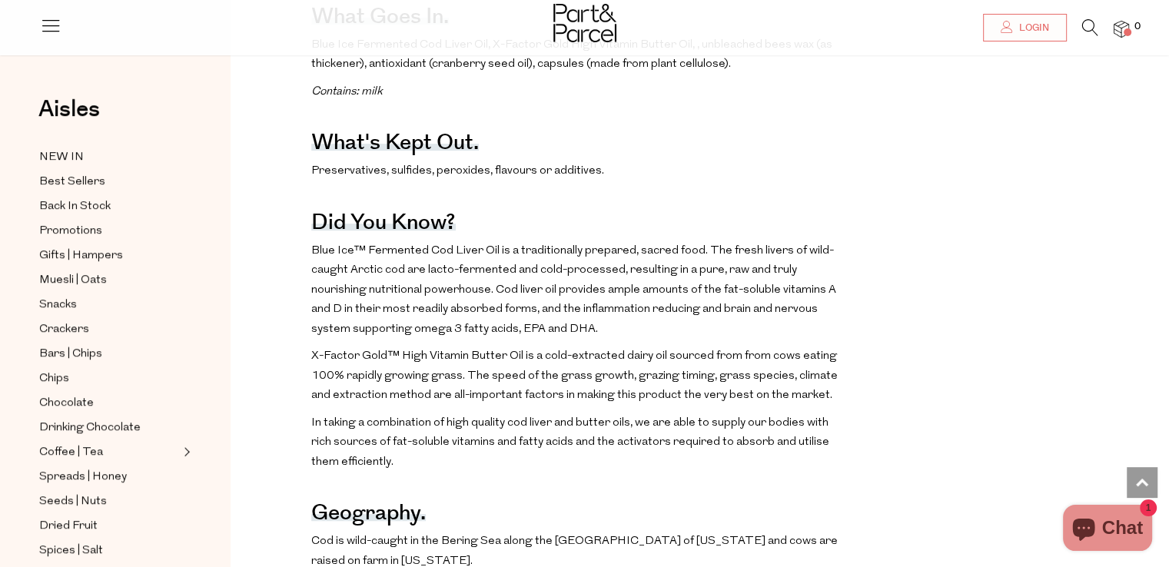
scroll to position [676, 0]
